Goal: Navigation & Orientation: Understand site structure

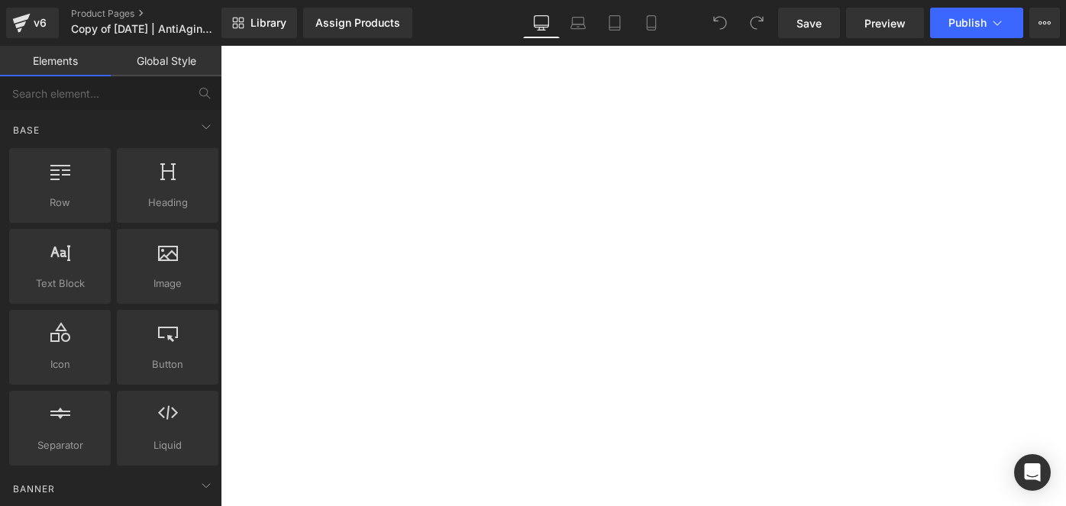
click at [643, 15] on link "Mobile" at bounding box center [651, 23] width 37 height 31
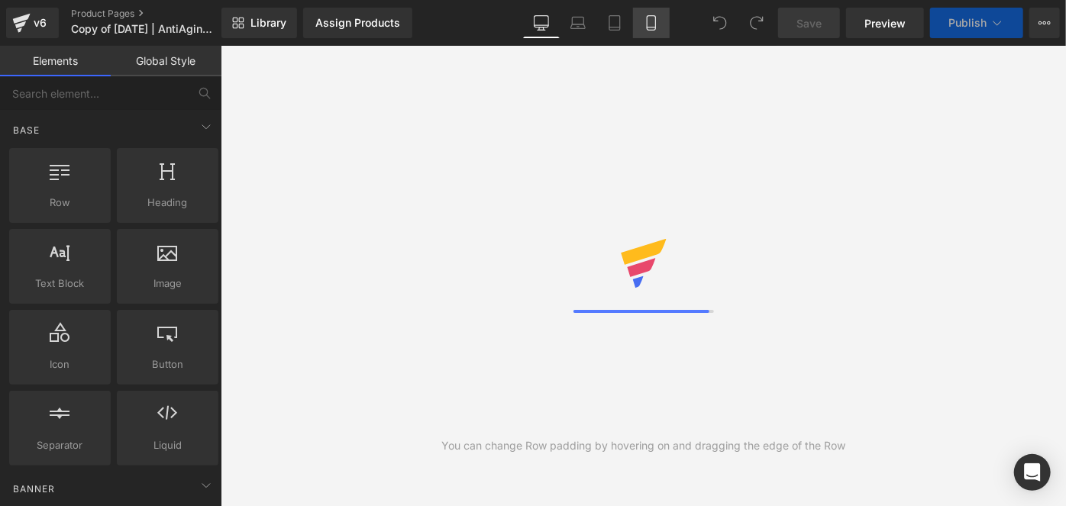
click at [656, 29] on icon at bounding box center [651, 22] width 15 height 15
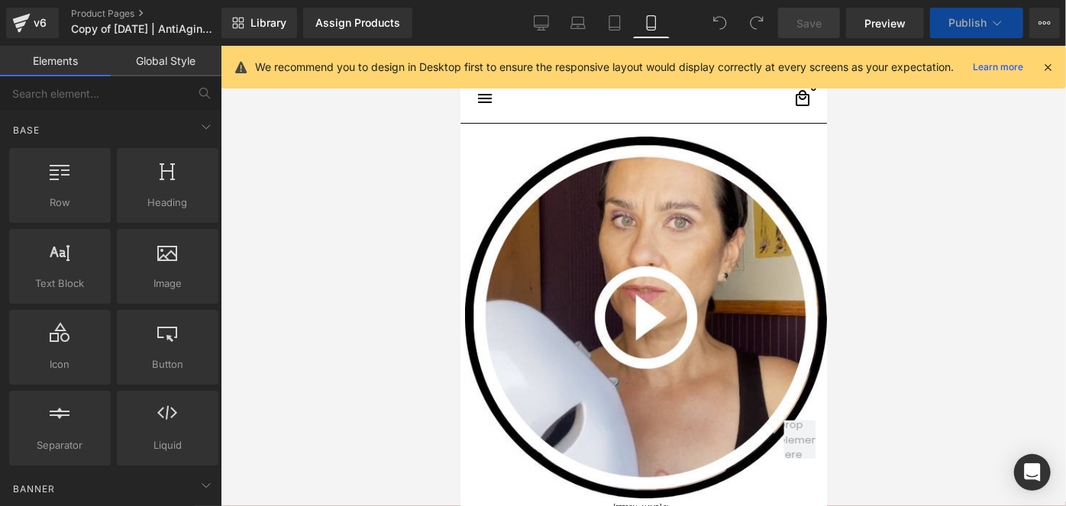
scroll to position [82, 0]
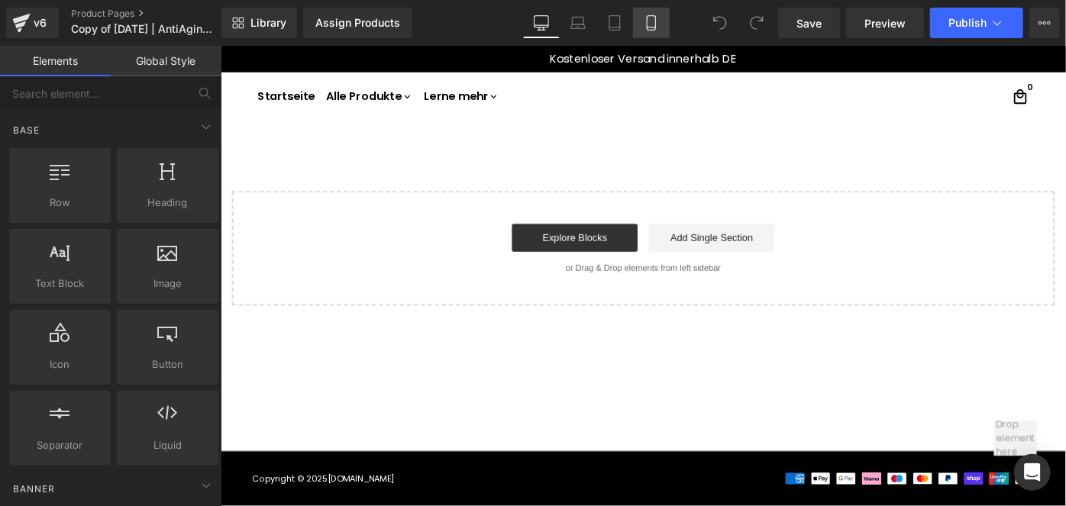
click at [650, 32] on link "Mobile" at bounding box center [651, 23] width 37 height 31
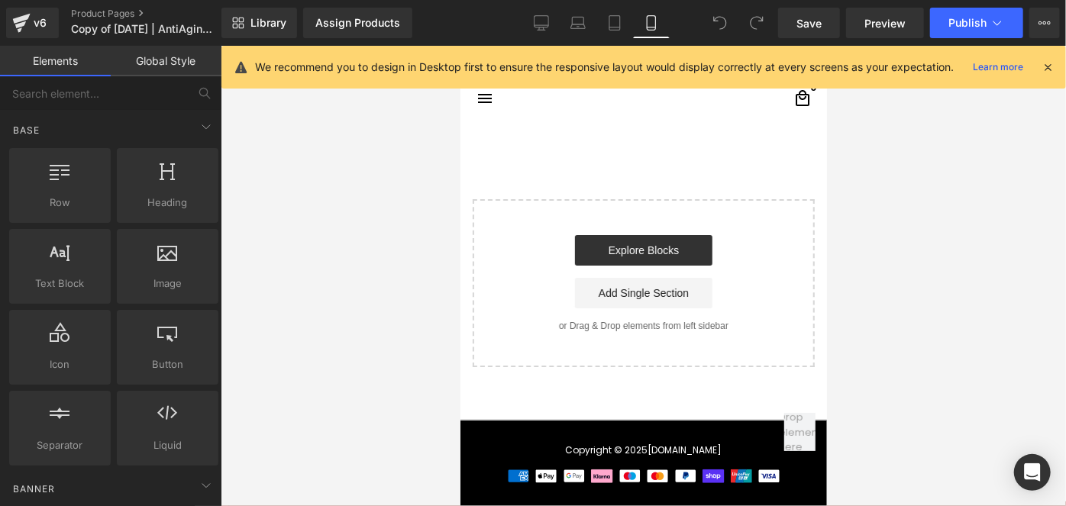
click at [1038, 61] on div "We recommend you to design in Desktop first to ensure the responsive layout wou…" at bounding box center [648, 67] width 786 height 18
click at [1051, 67] on icon at bounding box center [1048, 67] width 14 height 14
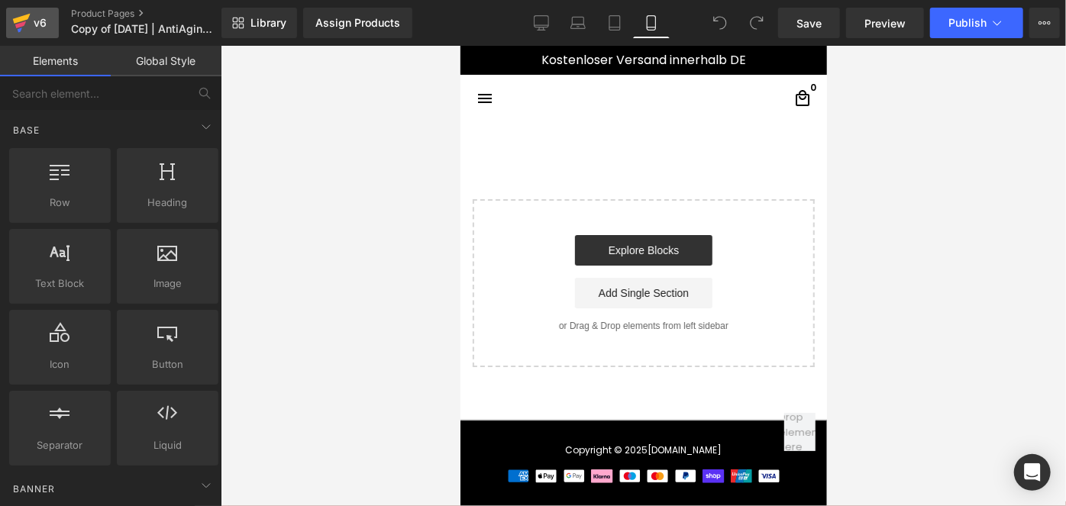
click at [41, 31] on div "v6" at bounding box center [40, 23] width 19 height 20
